Goal: Find specific page/section: Find specific page/section

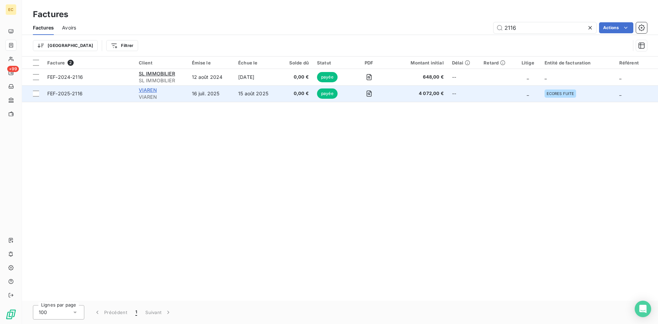
click at [150, 91] on span "VIAREN" at bounding box center [148, 90] width 18 height 6
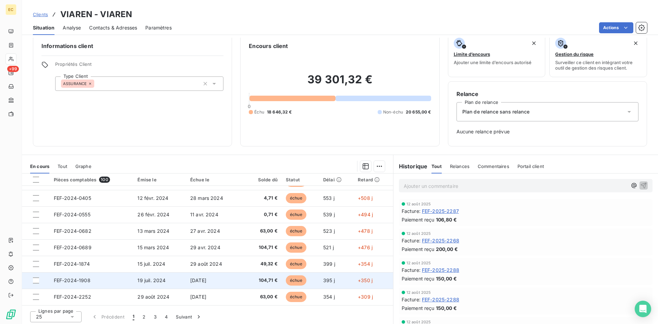
scroll to position [11, 0]
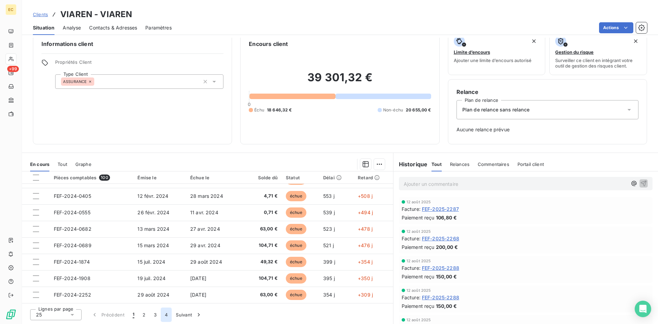
click at [169, 317] on button "4" at bounding box center [166, 315] width 11 height 14
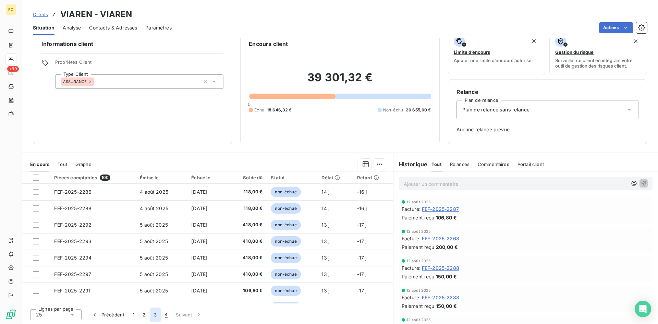
click at [152, 315] on button "3" at bounding box center [155, 315] width 11 height 14
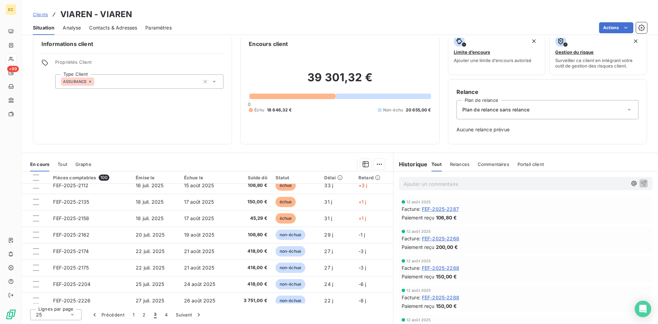
scroll to position [103, 0]
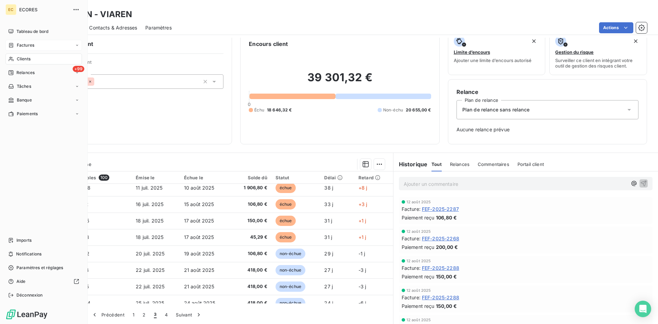
click at [17, 46] on span "Factures" at bounding box center [25, 45] width 17 height 6
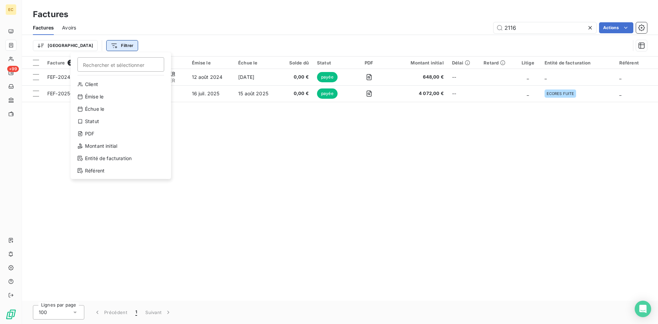
click at [93, 44] on html "EC +99 Factures Factures Avoirs 2116 Actions Trier Filtrer Rechercher et sélect…" at bounding box center [329, 162] width 658 height 324
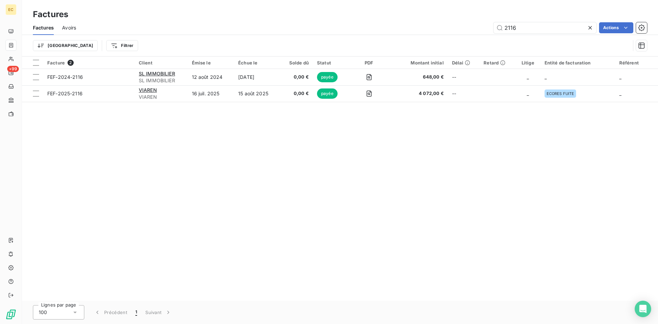
click at [229, 152] on html "EC +99 Factures Factures Avoirs 2116 Actions Trier Filtrer Facture 2 Client Émi…" at bounding box center [329, 162] width 658 height 324
click at [529, 26] on input "2116" at bounding box center [545, 27] width 103 height 11
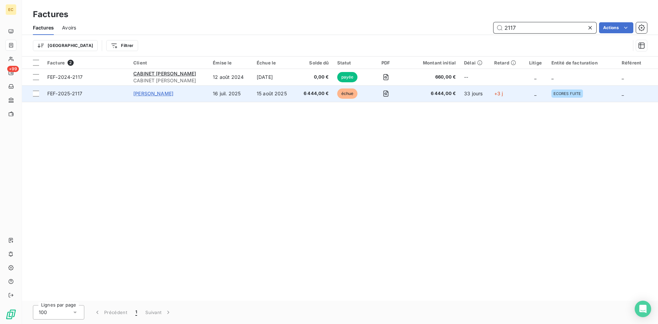
type input "2117"
click at [161, 93] on span "[PERSON_NAME]" at bounding box center [153, 94] width 40 height 6
